Goal: Navigation & Orientation: Find specific page/section

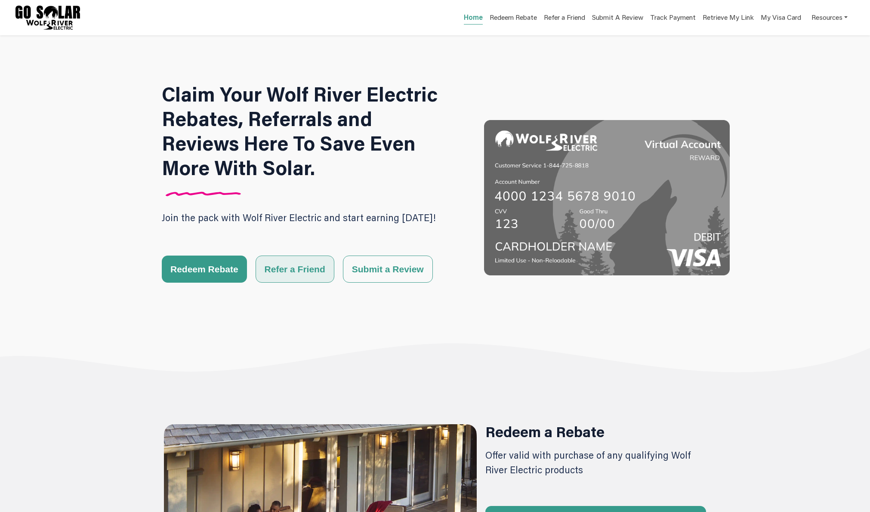
click at [285, 266] on button "Refer a Friend" at bounding box center [295, 269] width 79 height 27
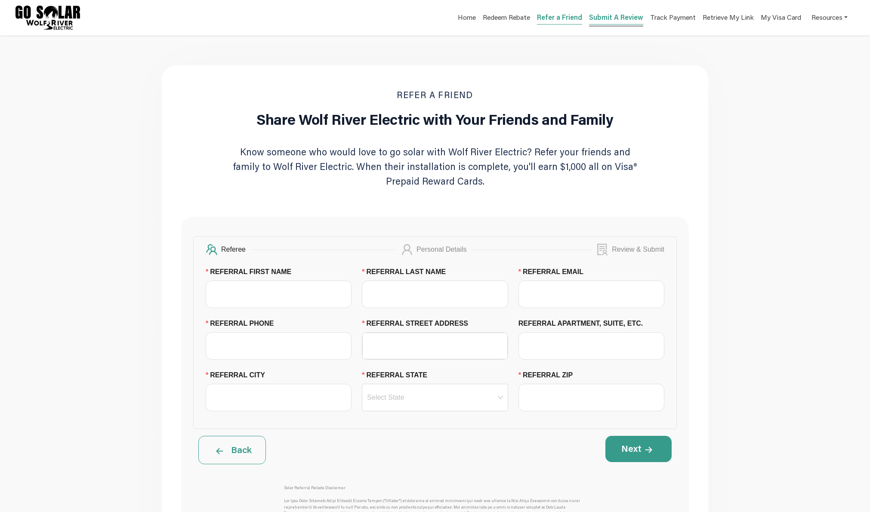
click at [630, 18] on link "Submit A Review" at bounding box center [616, 18] width 54 height 12
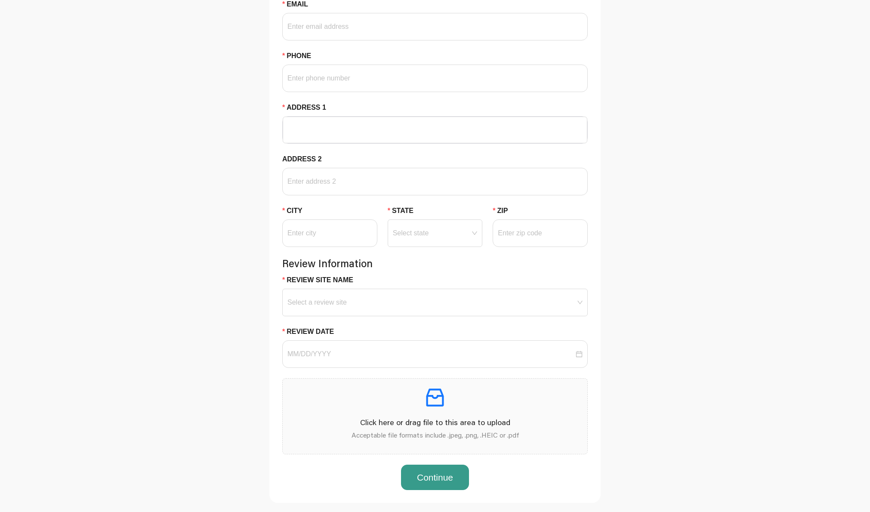
scroll to position [406, 0]
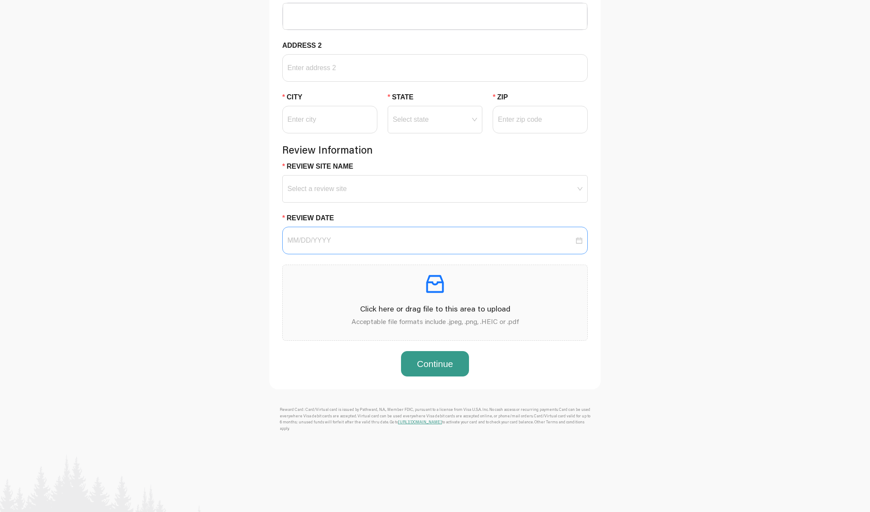
click at [331, 254] on div at bounding box center [435, 241] width 306 height 28
click at [354, 188] on input "Review Site Name" at bounding box center [435, 182] width 295 height 13
drag, startPoint x: 181, startPoint y: 285, endPoint x: 422, endPoint y: 192, distance: 258.5
click at [181, 285] on div "Personal Information First Name Last Name Email Phone Address 1 Address 2 City …" at bounding box center [435, 95] width 558 height 590
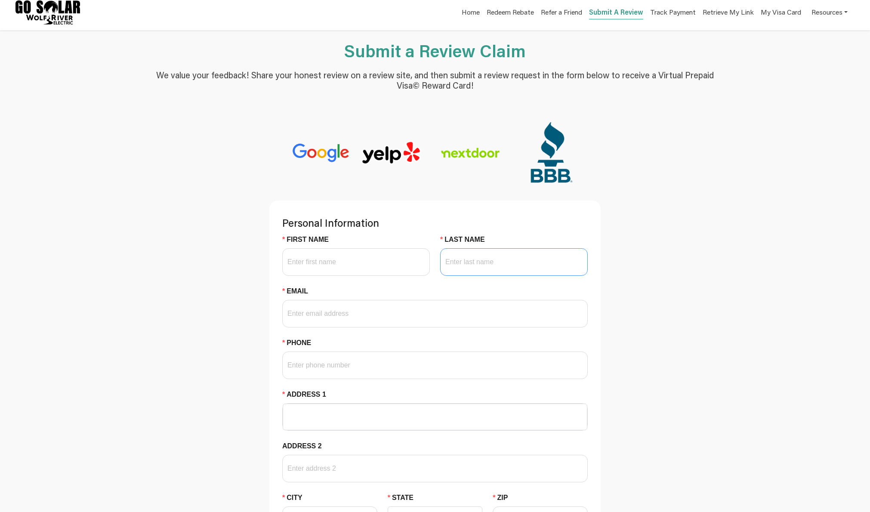
scroll to position [0, 0]
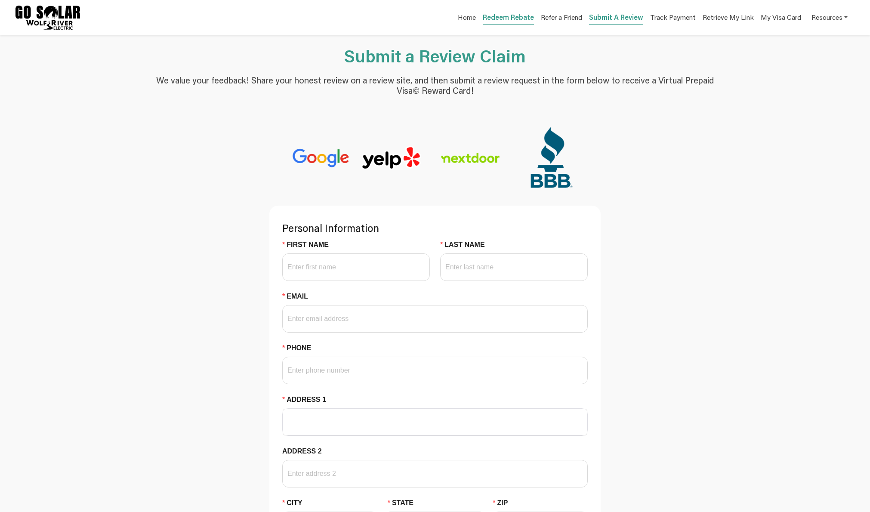
click at [512, 17] on link "Redeem Rebate" at bounding box center [508, 18] width 51 height 12
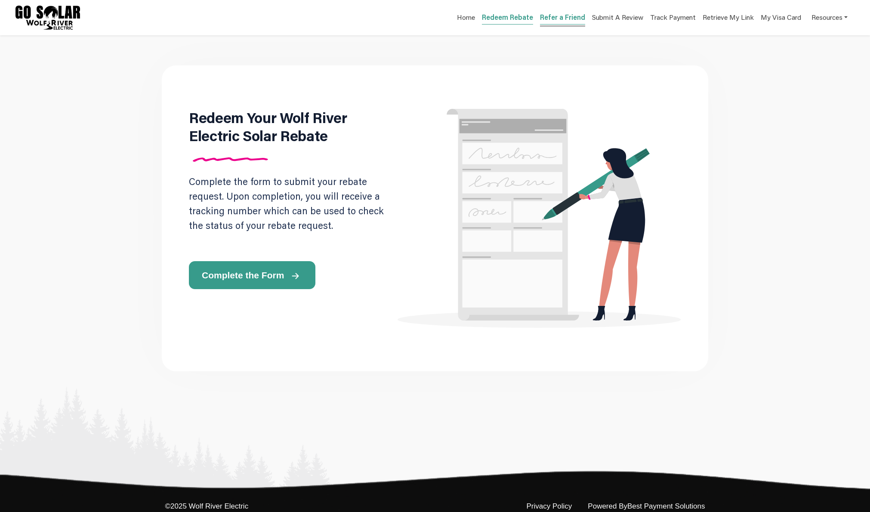
click at [547, 15] on link "Refer a Friend" at bounding box center [562, 18] width 45 height 12
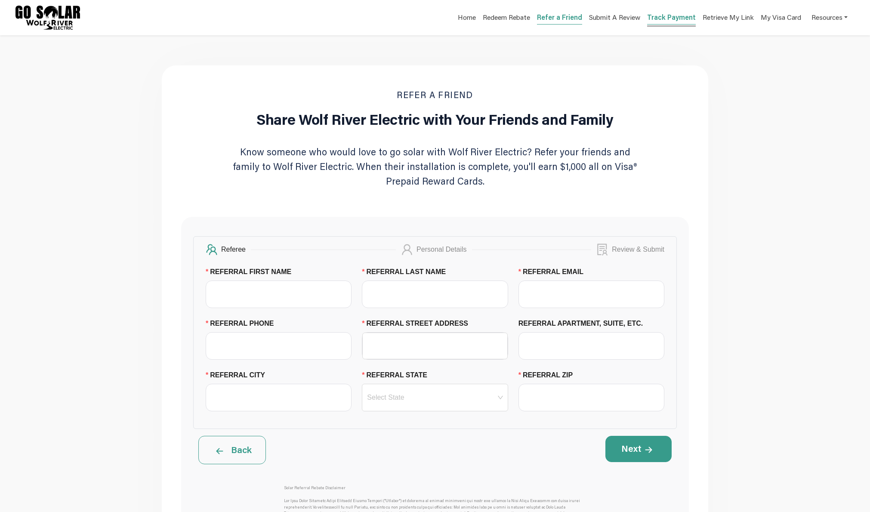
click at [680, 21] on link "Track Payment" at bounding box center [671, 18] width 49 height 12
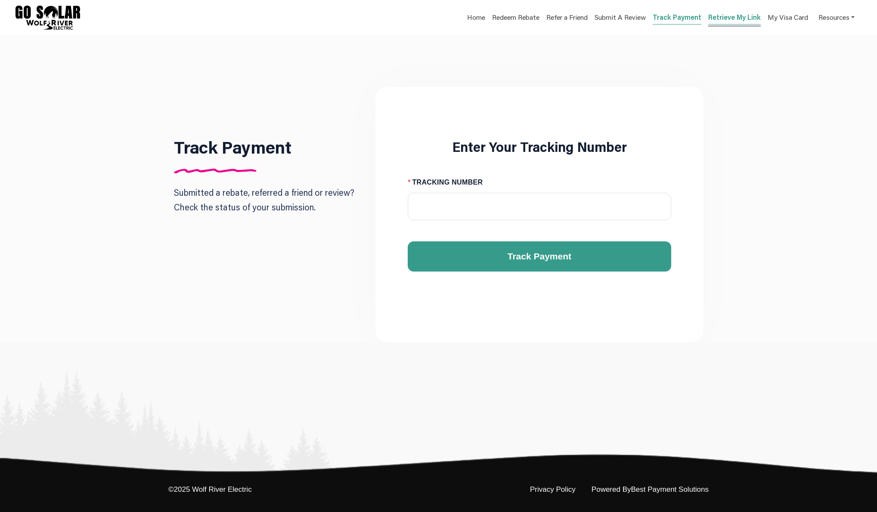
click at [737, 17] on link "Retrieve My Link" at bounding box center [734, 18] width 53 height 12
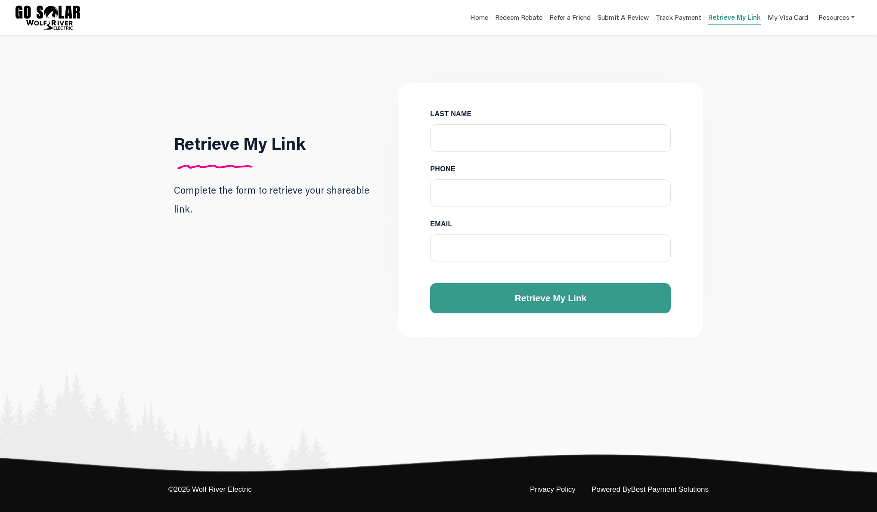
click at [782, 18] on link "My Visa Card" at bounding box center [788, 18] width 40 height 18
